Goal: Information Seeking & Learning: Learn about a topic

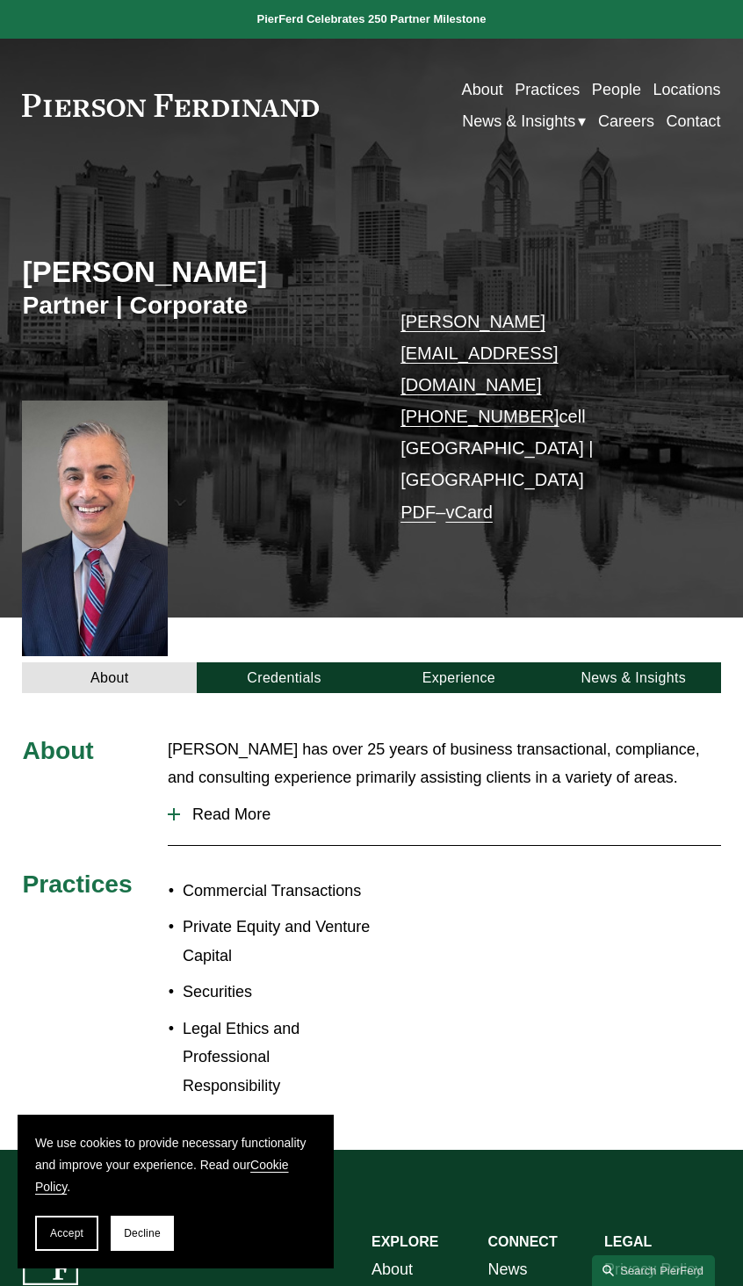
click at [200, 805] on span "Read More" at bounding box center [450, 814] width 541 height 18
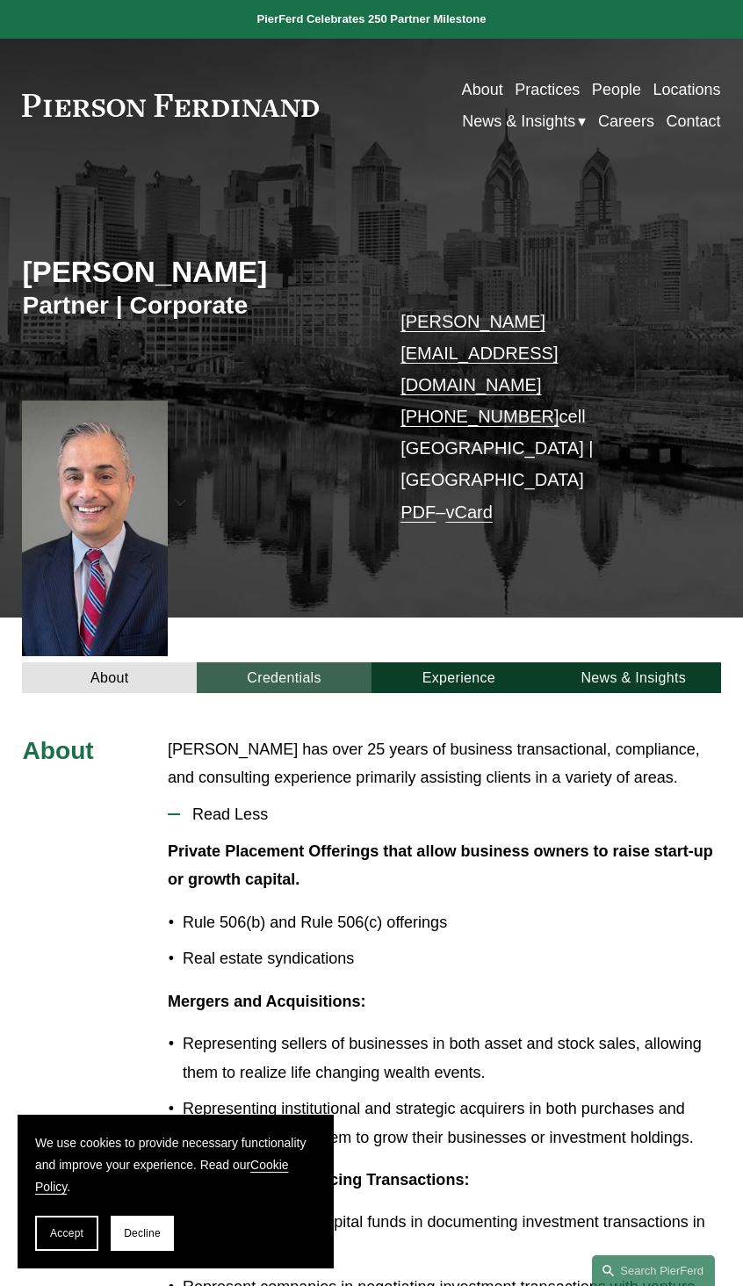
click at [301, 662] on link "Credentials" at bounding box center [284, 677] width 175 height 30
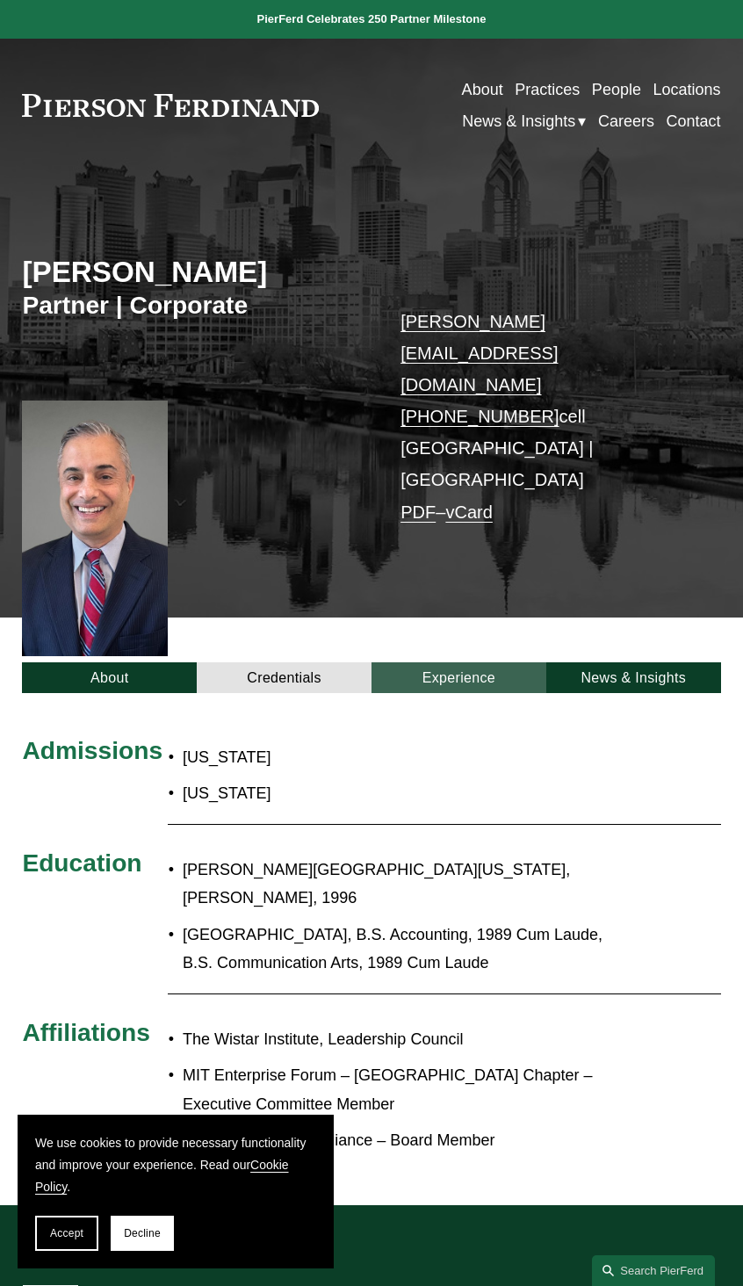
click at [422, 662] on link "Experience" at bounding box center [458, 677] width 175 height 30
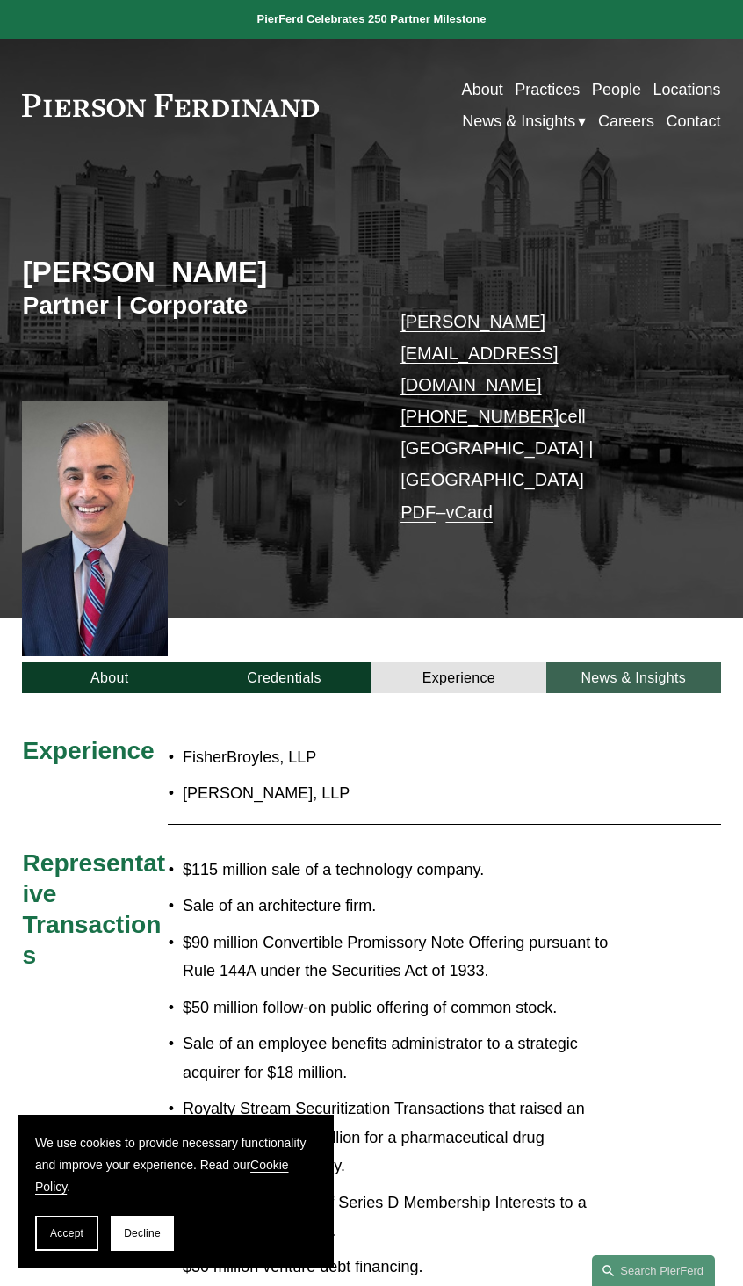
click at [623, 662] on link "News & Insights" at bounding box center [633, 677] width 175 height 30
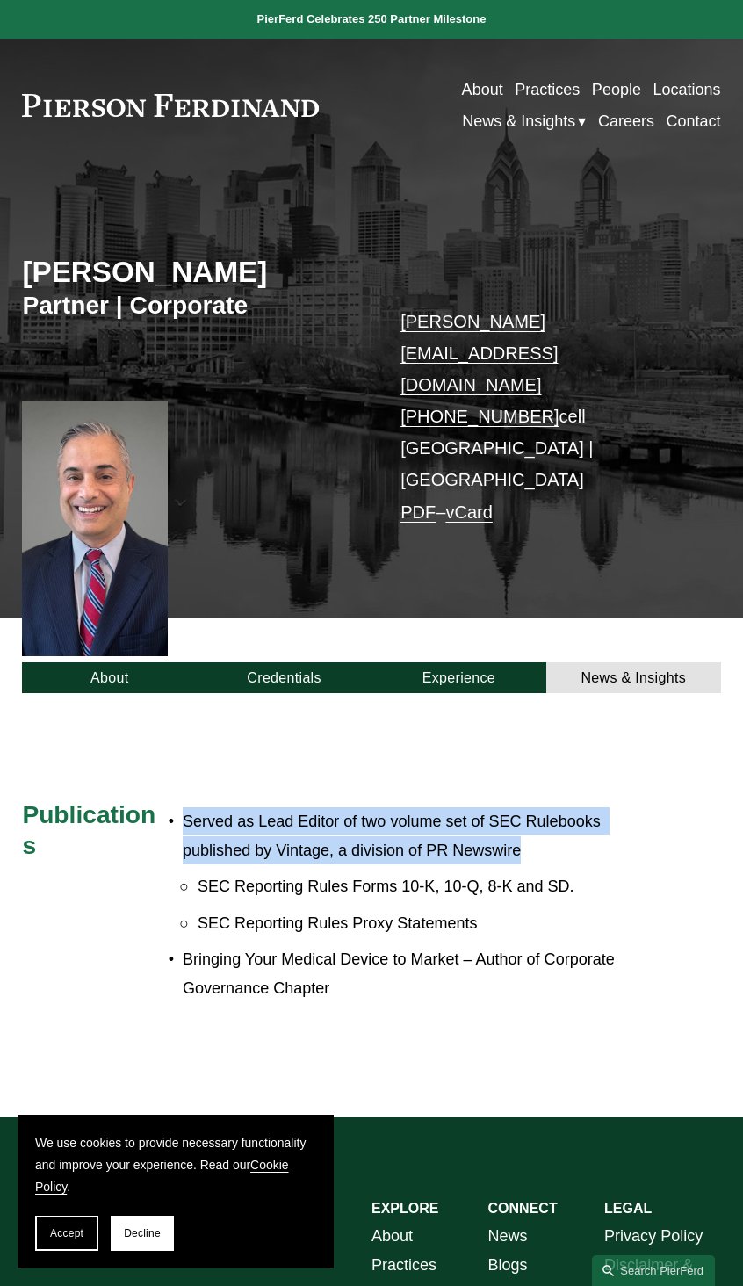
drag, startPoint x: 552, startPoint y: 766, endPoint x: 175, endPoint y: 728, distance: 379.5
click at [183, 807] on p "Served as Lead Editor of two volume set of SEC Rulebooks published by Vintage, …" at bounding box center [408, 835] width 450 height 57
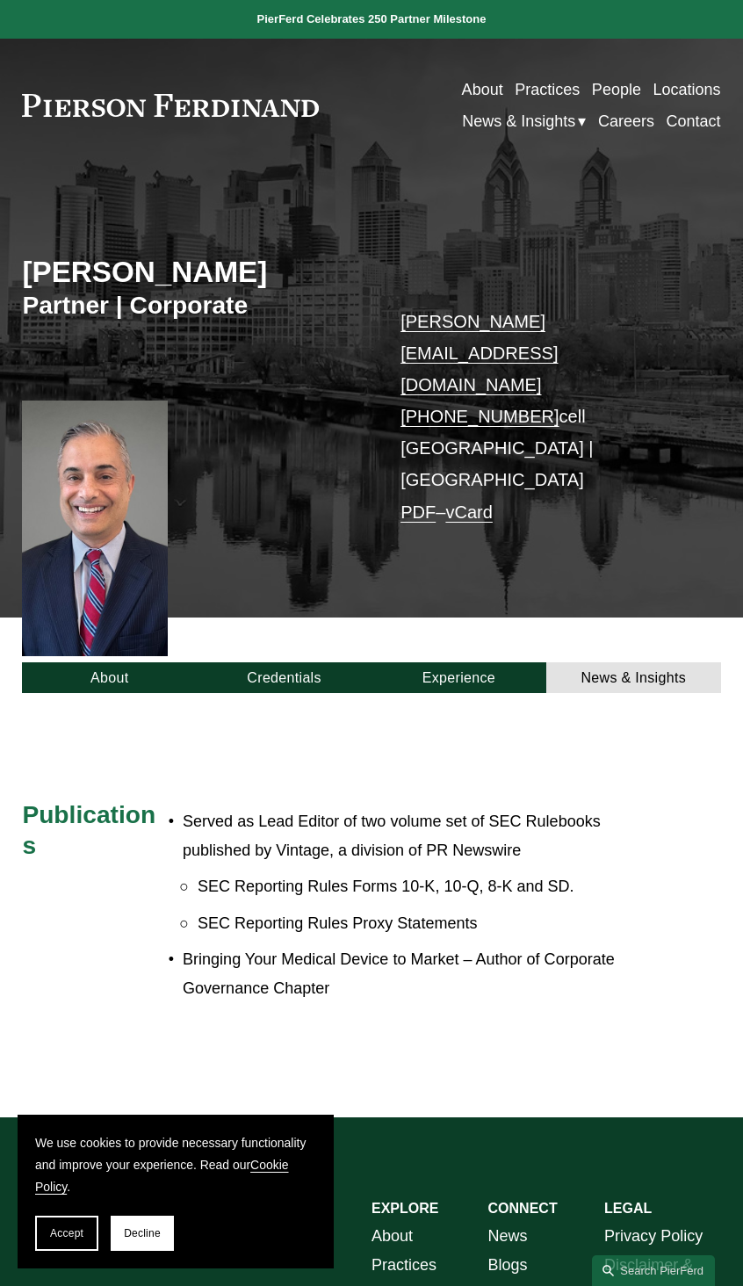
click at [447, 909] on p "SEC Reporting Rules Proxy Statements" at bounding box center [416, 923] width 436 height 28
click at [96, 662] on link "About" at bounding box center [109, 677] width 175 height 30
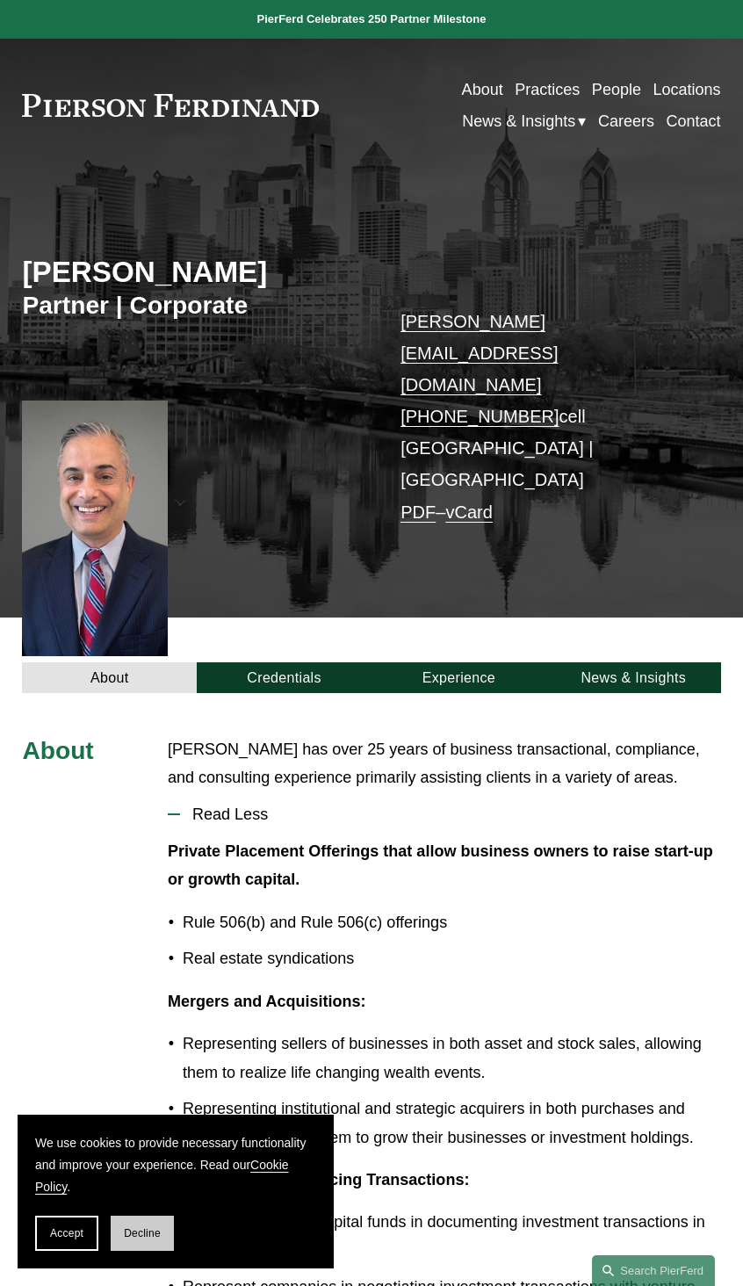
click at [140, 1230] on span "Decline" at bounding box center [142, 1233] width 37 height 12
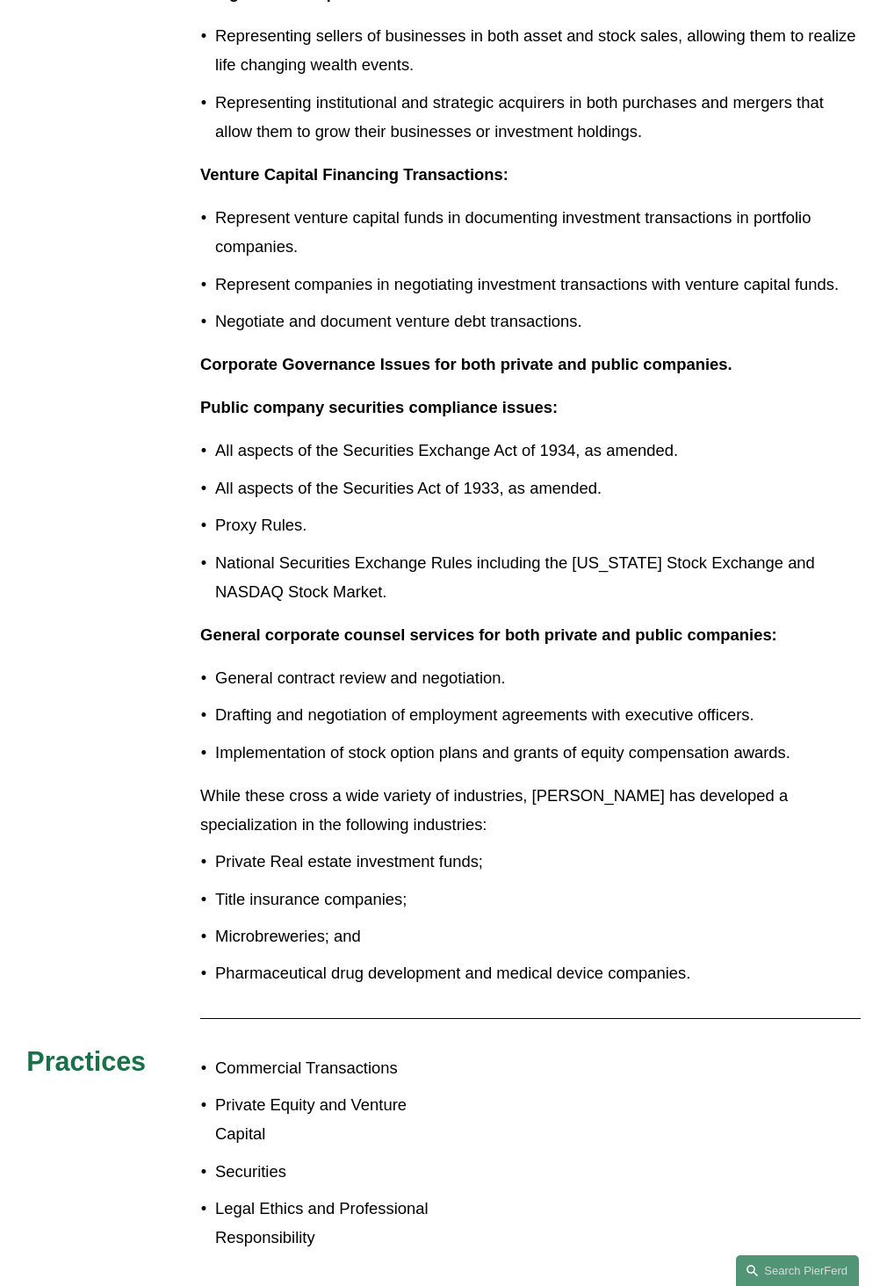
scroll to position [1438, 0]
